Goal: Information Seeking & Learning: Learn about a topic

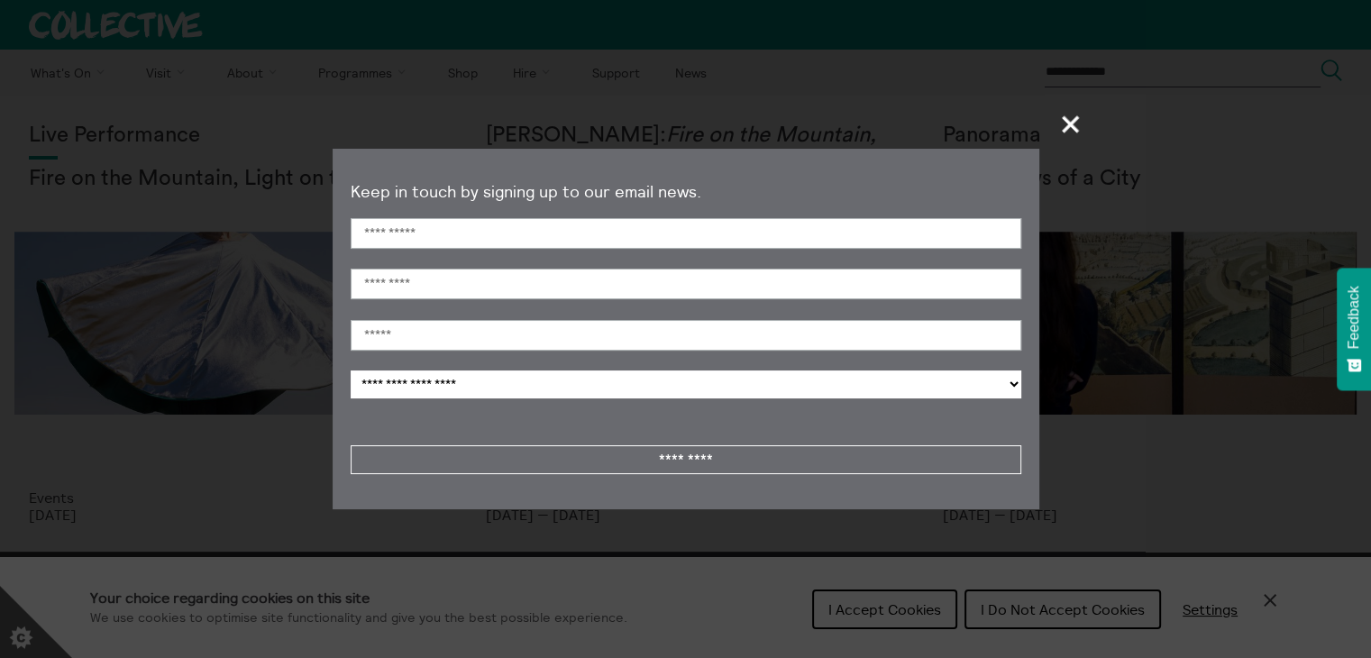
click at [1070, 123] on span "+" at bounding box center [1071, 123] width 53 height 53
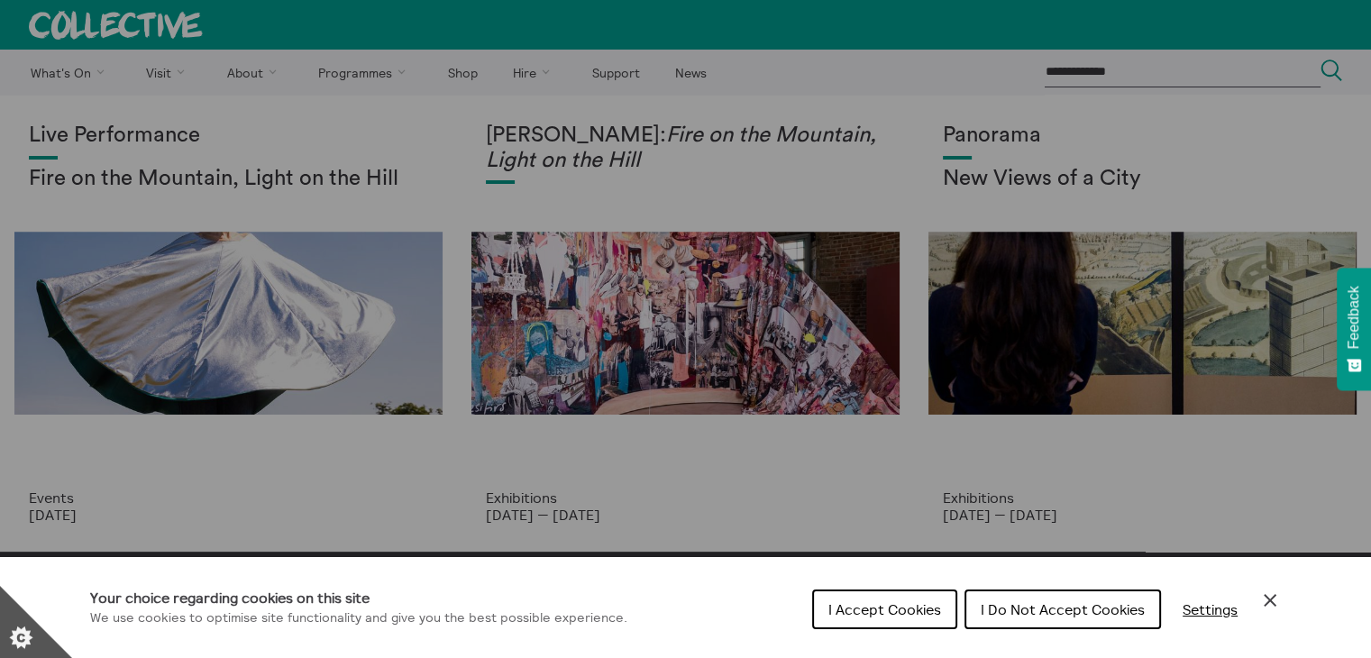
click at [604, 138] on div "Cookie preferences" at bounding box center [685, 329] width 1371 height 658
click at [1046, 616] on span "I Do Not Accept Cookies" at bounding box center [1063, 609] width 164 height 18
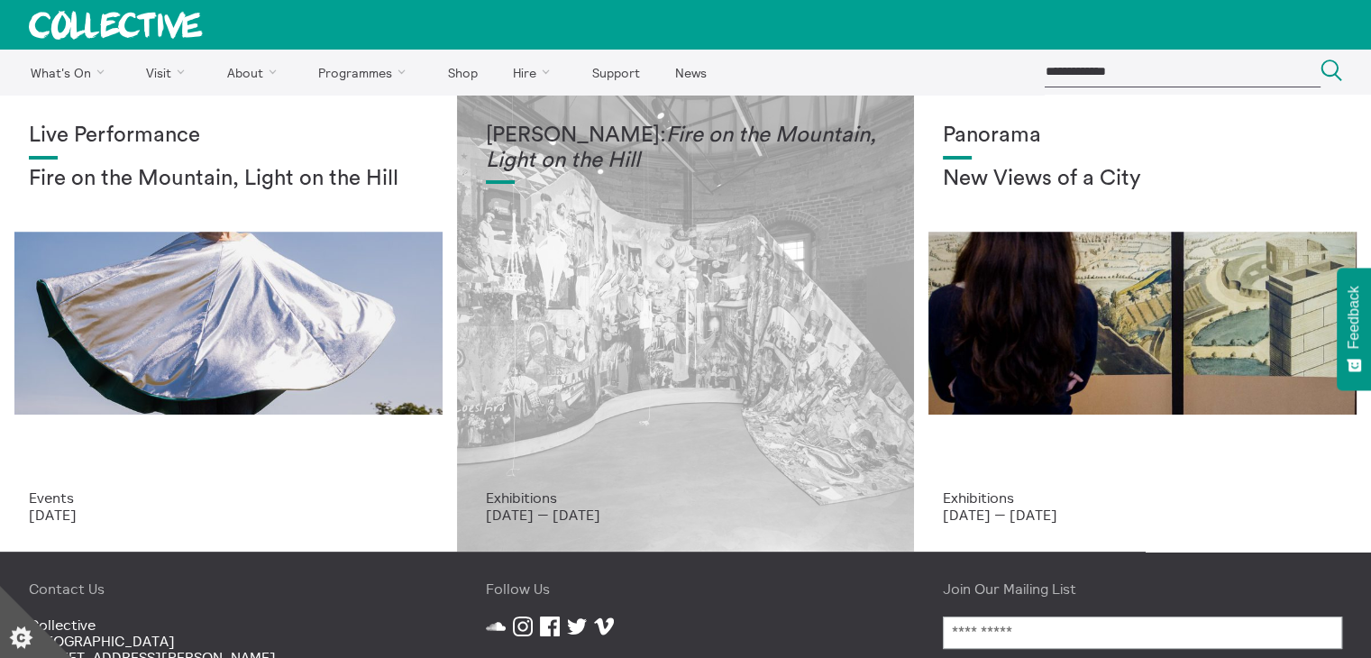
click at [623, 168] on em "Fire on the Mountain, Light on the Hill" at bounding box center [681, 147] width 390 height 47
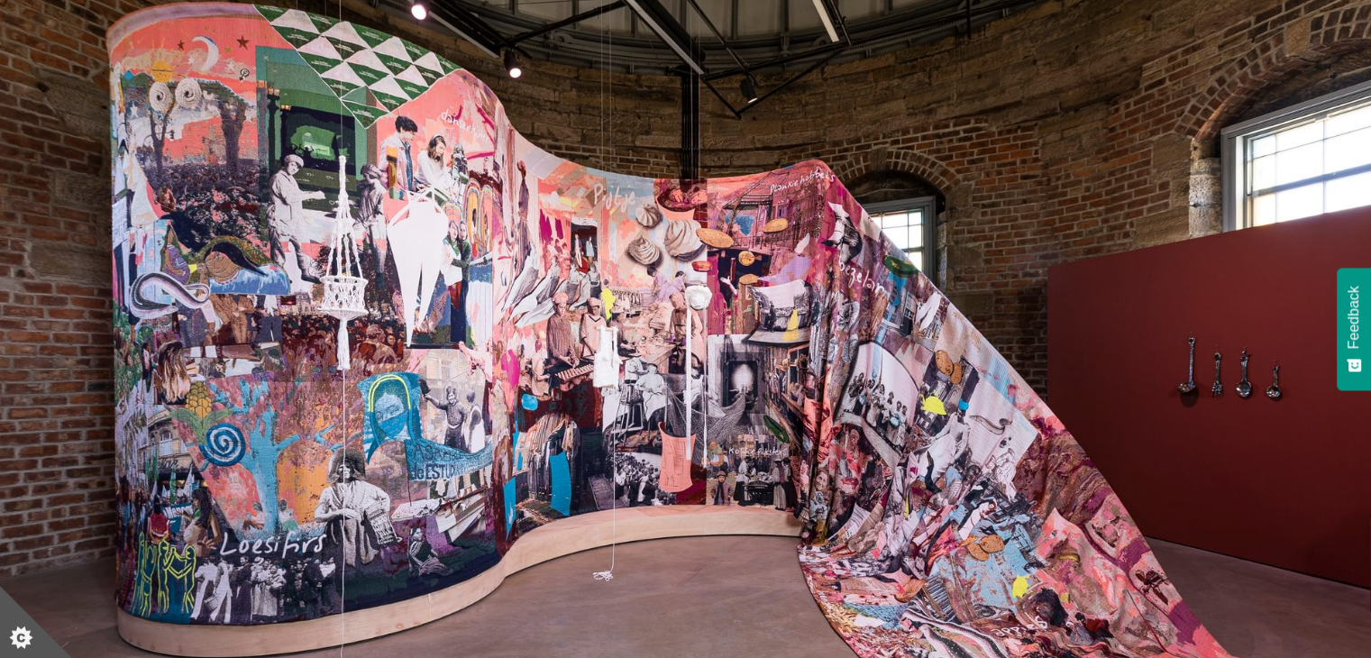
scroll to position [219, 0]
